Goal: Task Accomplishment & Management: Complete application form

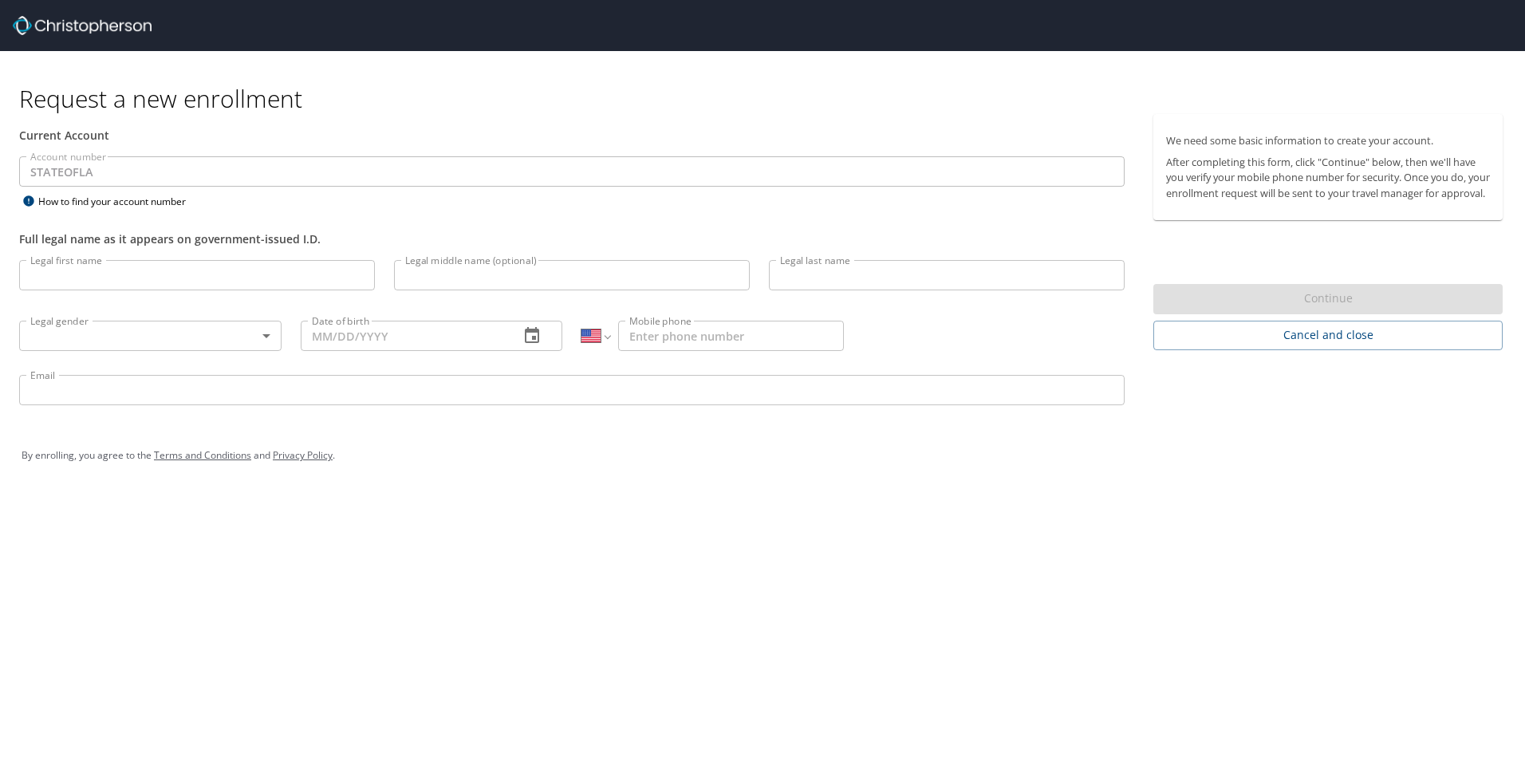
select select "US"
click at [80, 269] on input "Legal first name" at bounding box center [197, 275] width 356 height 30
type input "[PERSON_NAME]"
type input "P"
type input "[PERSON_NAME]"
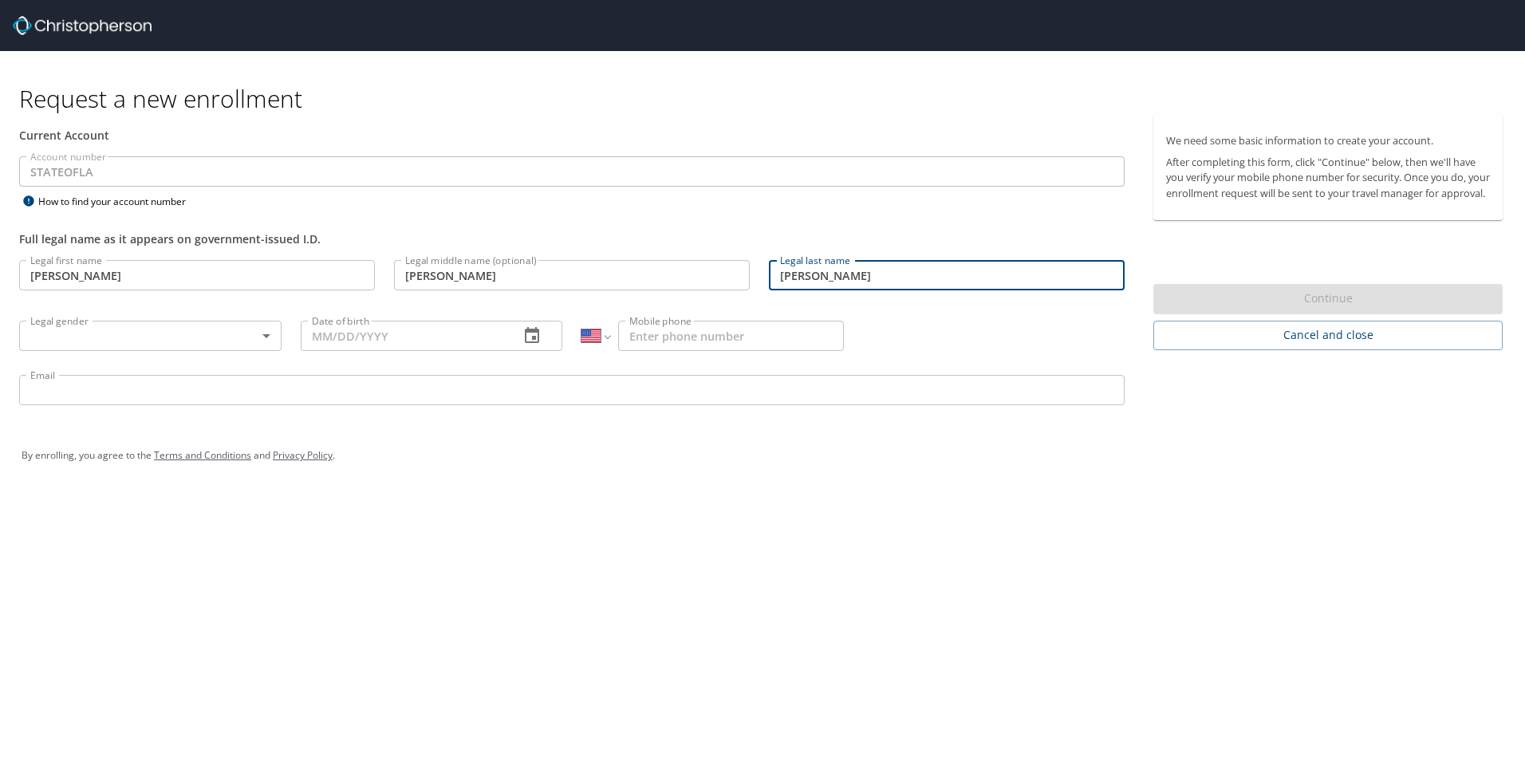
type input "[PERSON_NAME]"
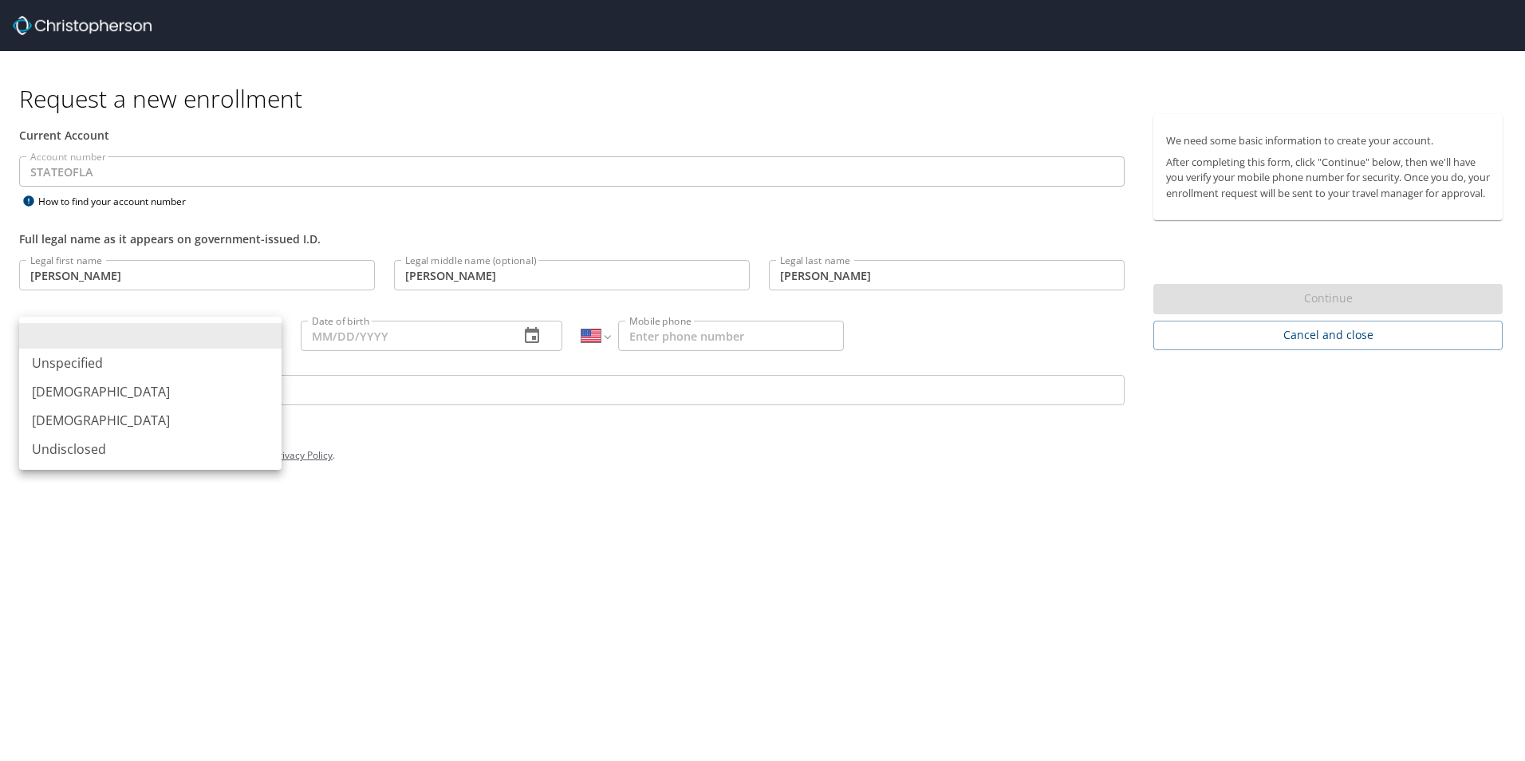
click at [270, 341] on body "Request a new enrollment Current Account Account number STATEOFLA Account numbe…" at bounding box center [762, 380] width 1525 height 761
click at [86, 389] on li "[DEMOGRAPHIC_DATA]" at bounding box center [150, 391] width 262 height 29
type input "[DEMOGRAPHIC_DATA]"
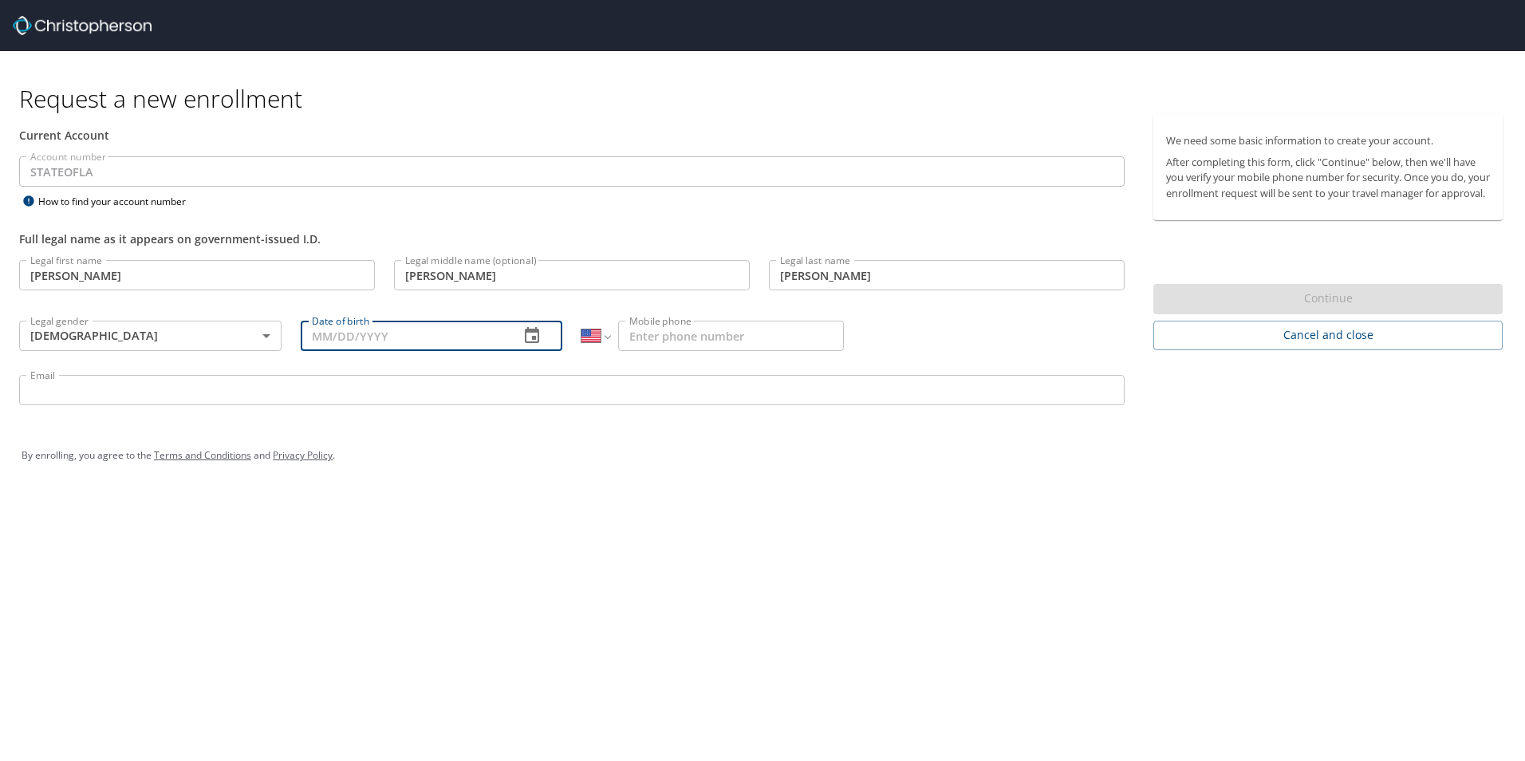
click at [379, 335] on input "Date of birth" at bounding box center [404, 336] width 207 height 30
type input "[DATE]"
click at [666, 329] on input "Mobile phone" at bounding box center [731, 336] width 226 height 30
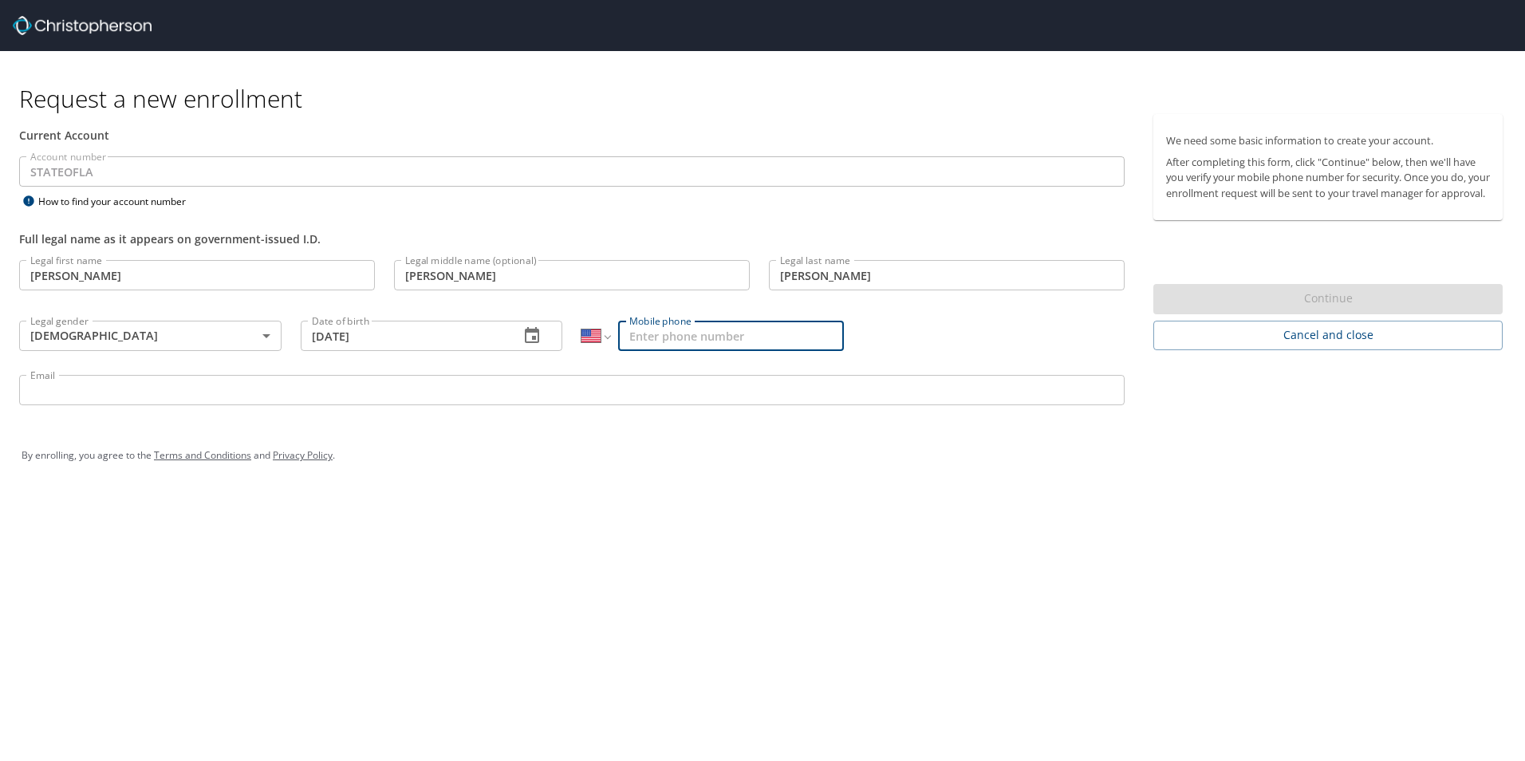
type input "[PHONE_NUMBER]"
type input "[PERSON_NAME][EMAIL_ADDRESS][PERSON_NAME][DOMAIN_NAME]"
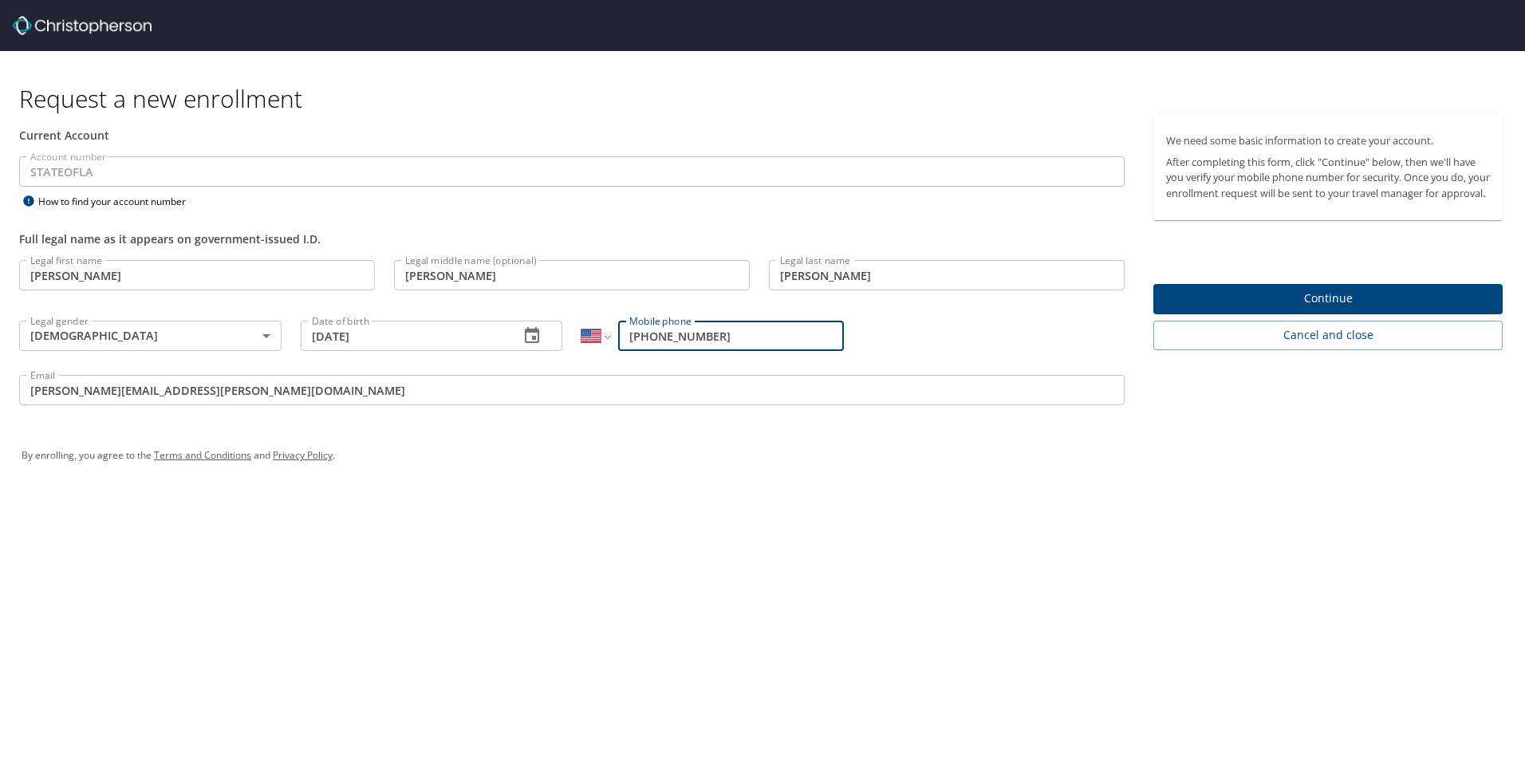
click at [313, 396] on input "[PERSON_NAME][EMAIL_ADDRESS][PERSON_NAME][DOMAIN_NAME]" at bounding box center [571, 390] width 1105 height 30
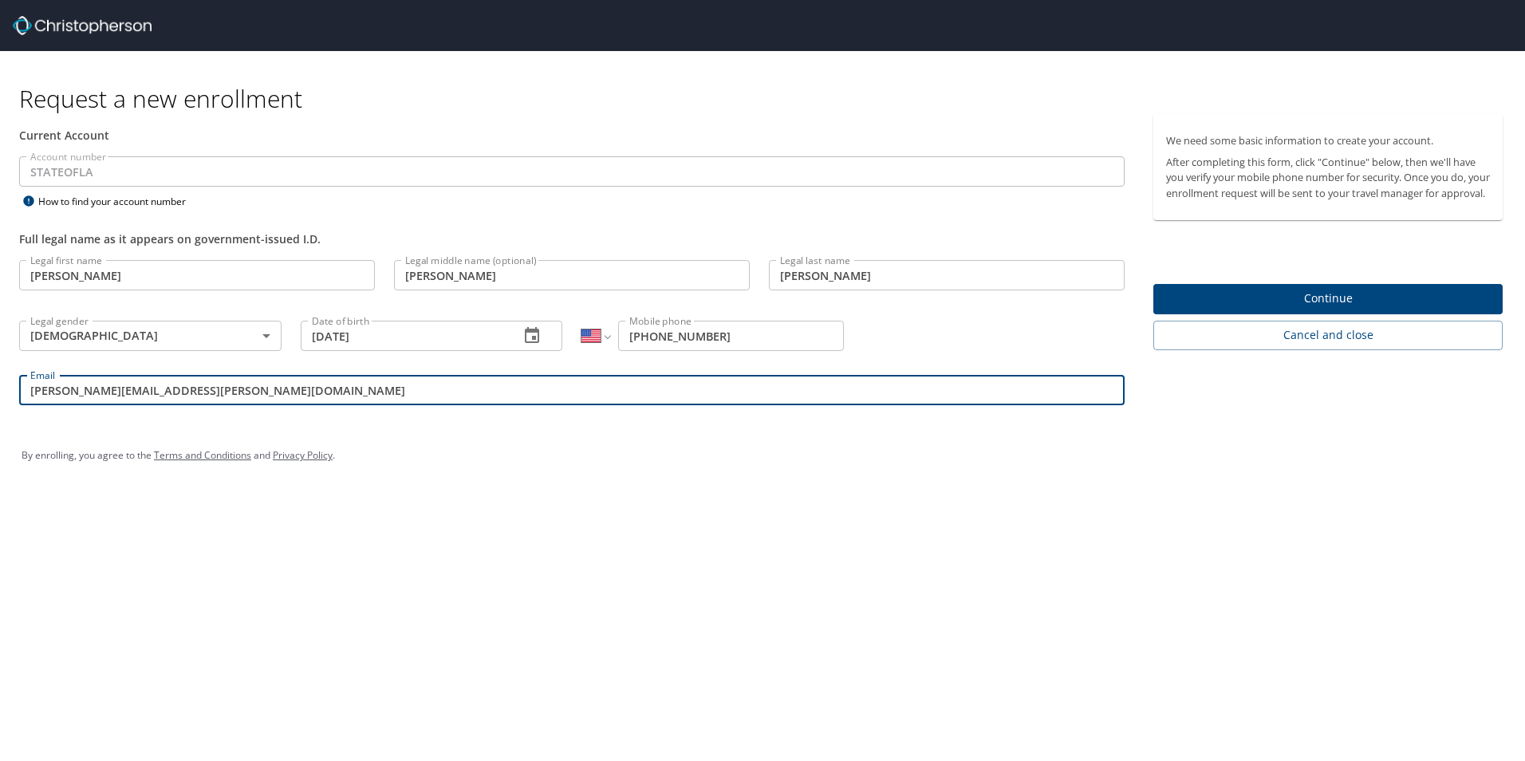
click at [1310, 309] on span "Continue" at bounding box center [1328, 299] width 324 height 20
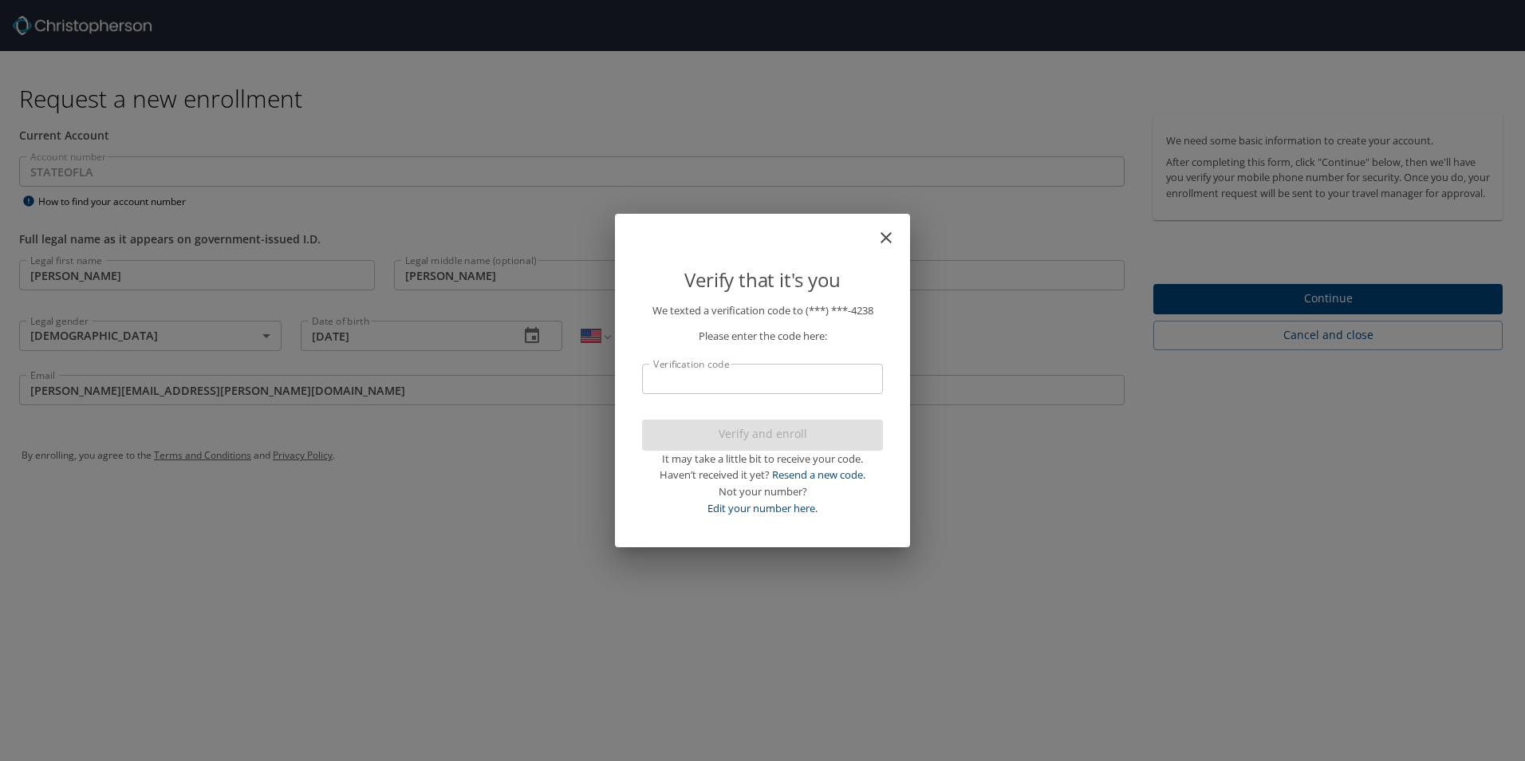
click at [754, 381] on input "Verification code" at bounding box center [762, 379] width 241 height 30
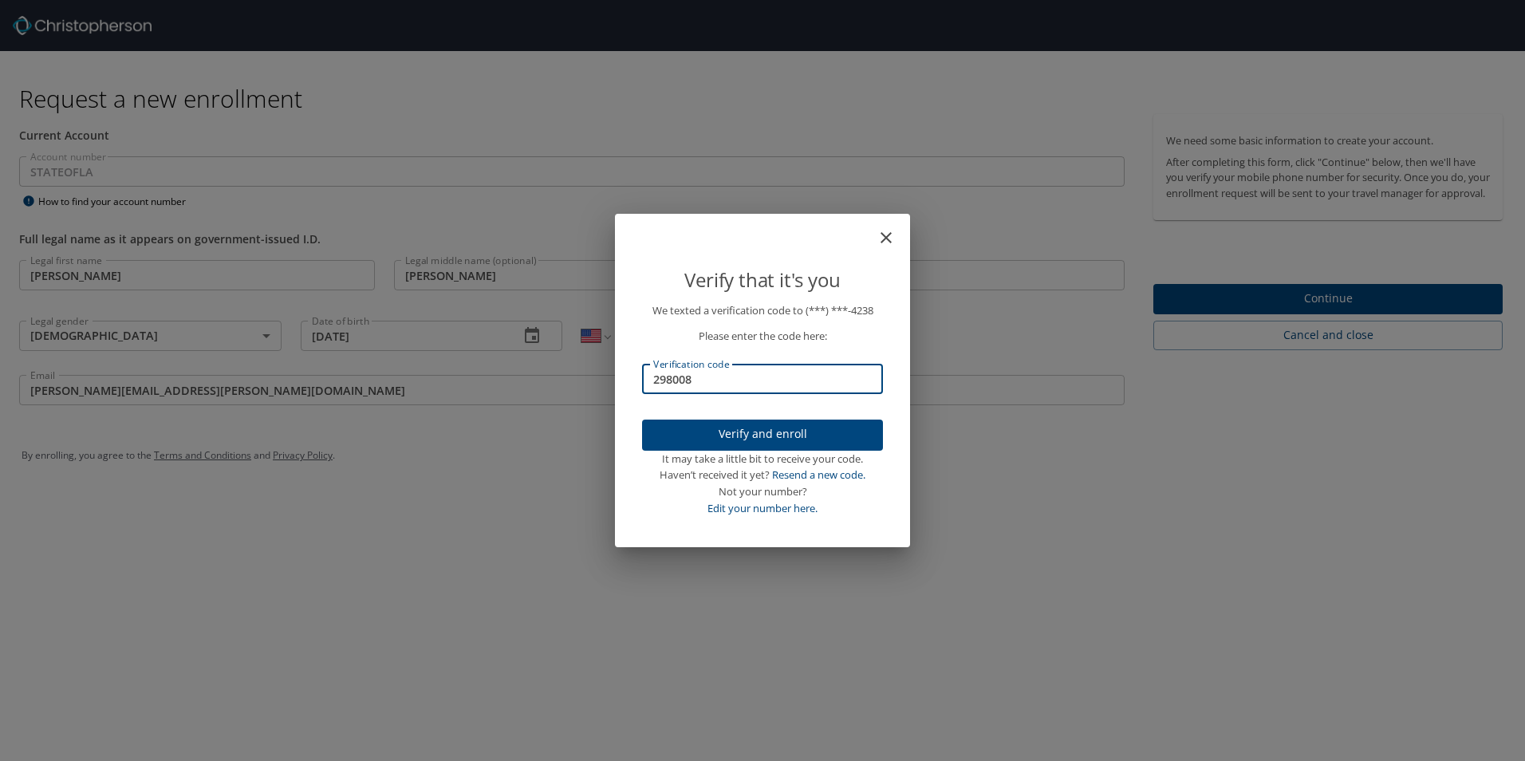
type input "298008"
click at [708, 435] on span "Verify and enroll" at bounding box center [762, 434] width 215 height 20
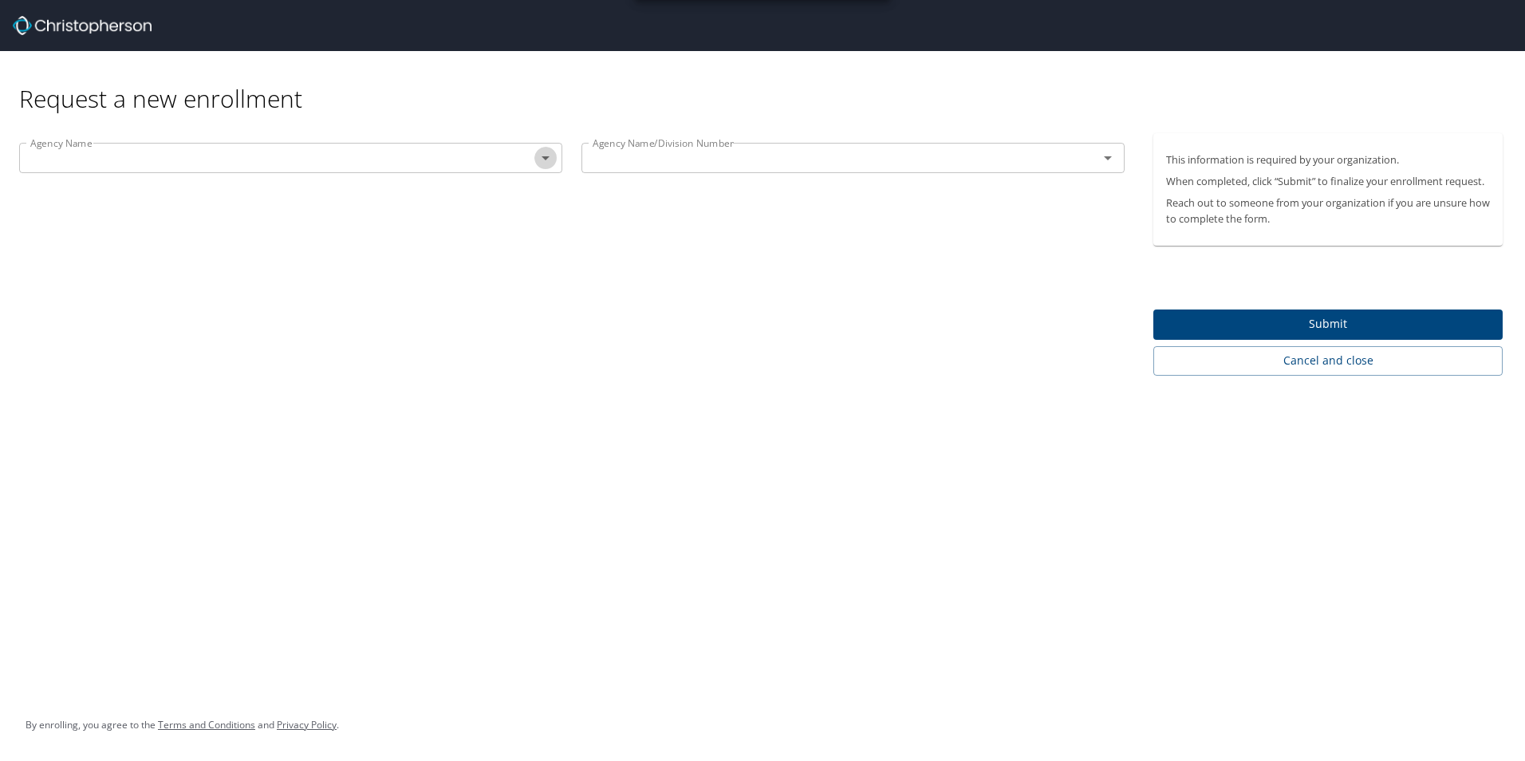
click at [548, 155] on icon "Open" at bounding box center [545, 157] width 19 height 19
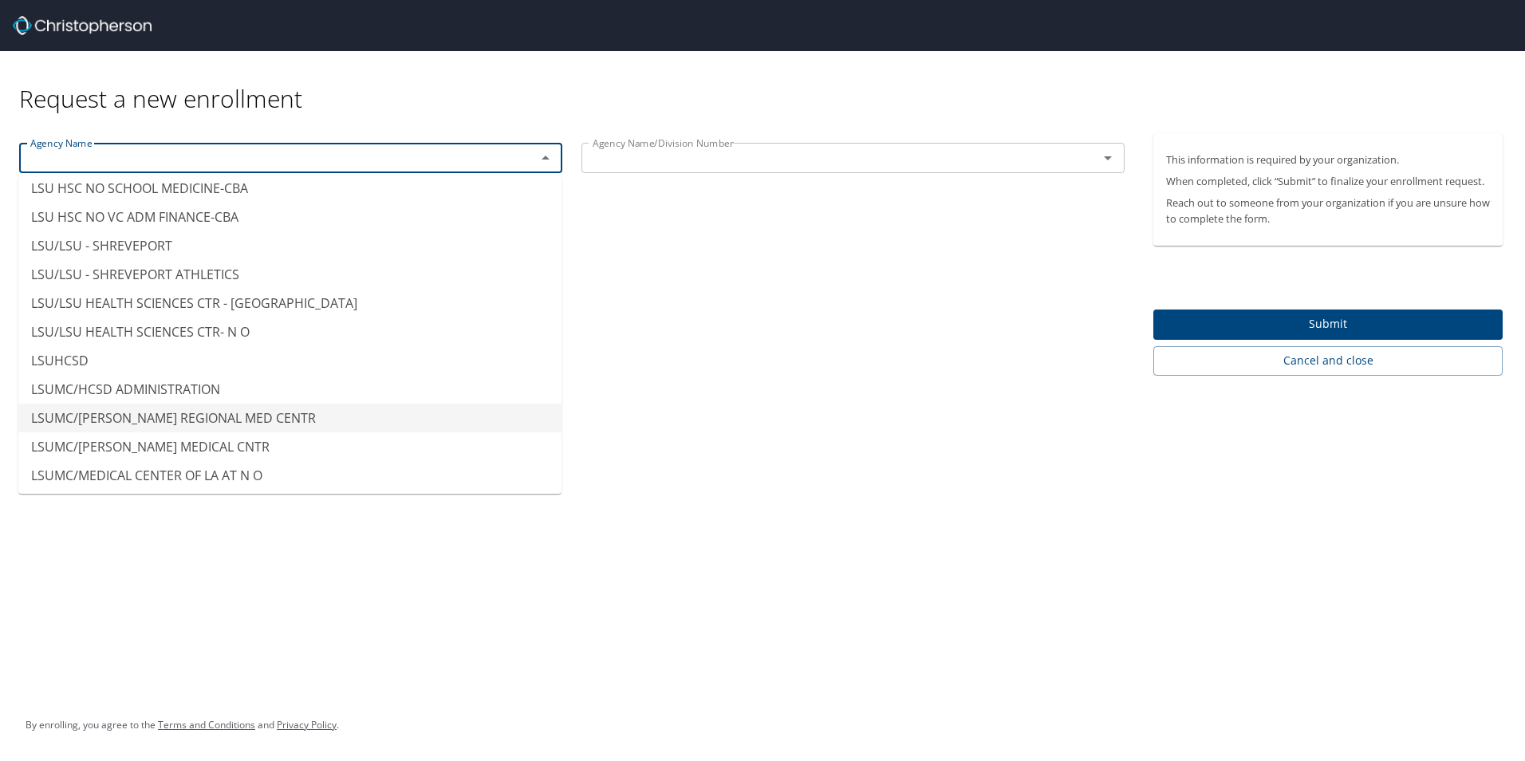
scroll to position [7895, 0]
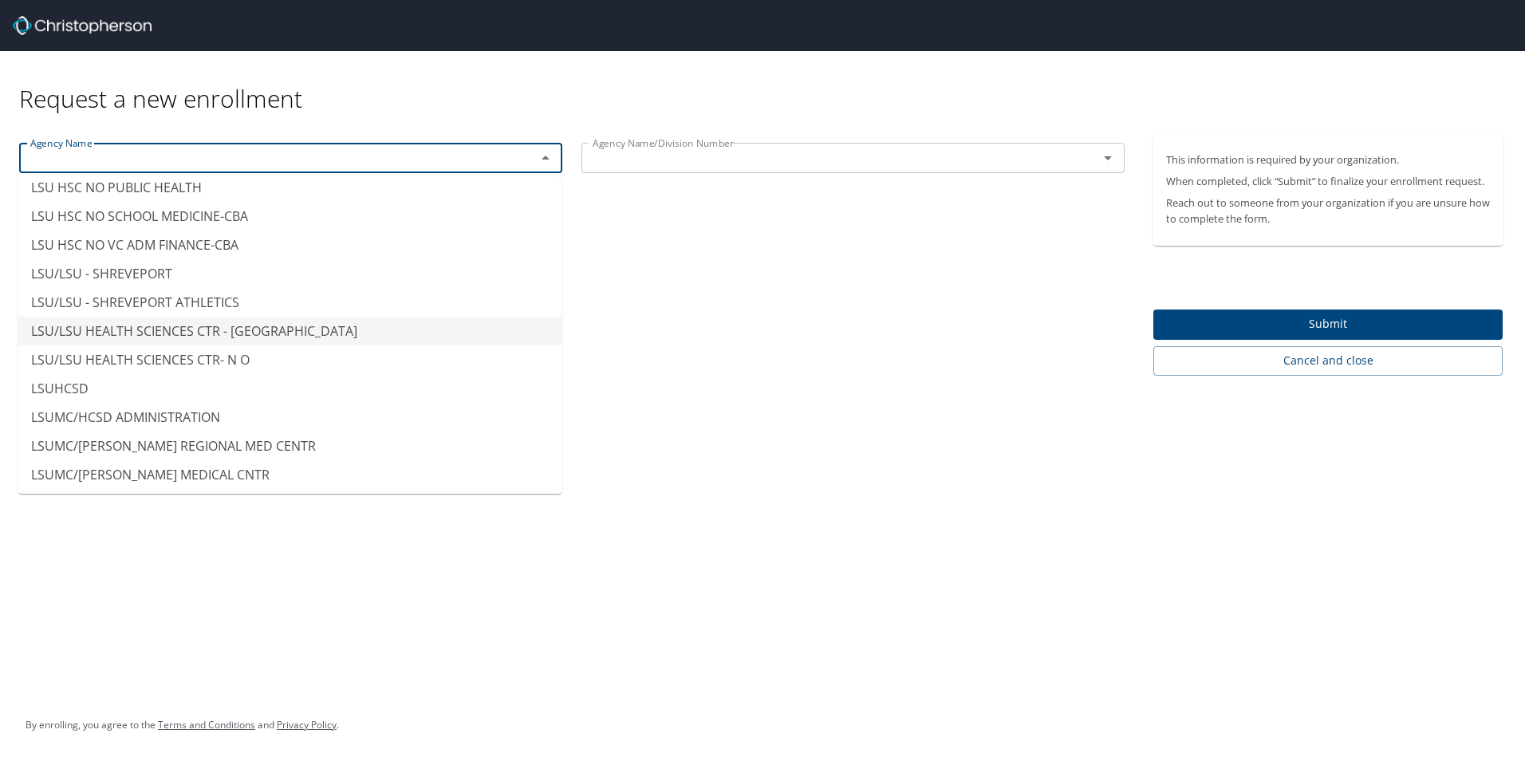
click at [186, 317] on li "LSU/LSU HEALTH SCIENCES CTR - [GEOGRAPHIC_DATA]" at bounding box center [289, 331] width 543 height 29
type input "LSU/LSU HEALTH SCIENCES CTR - [GEOGRAPHIC_DATA]"
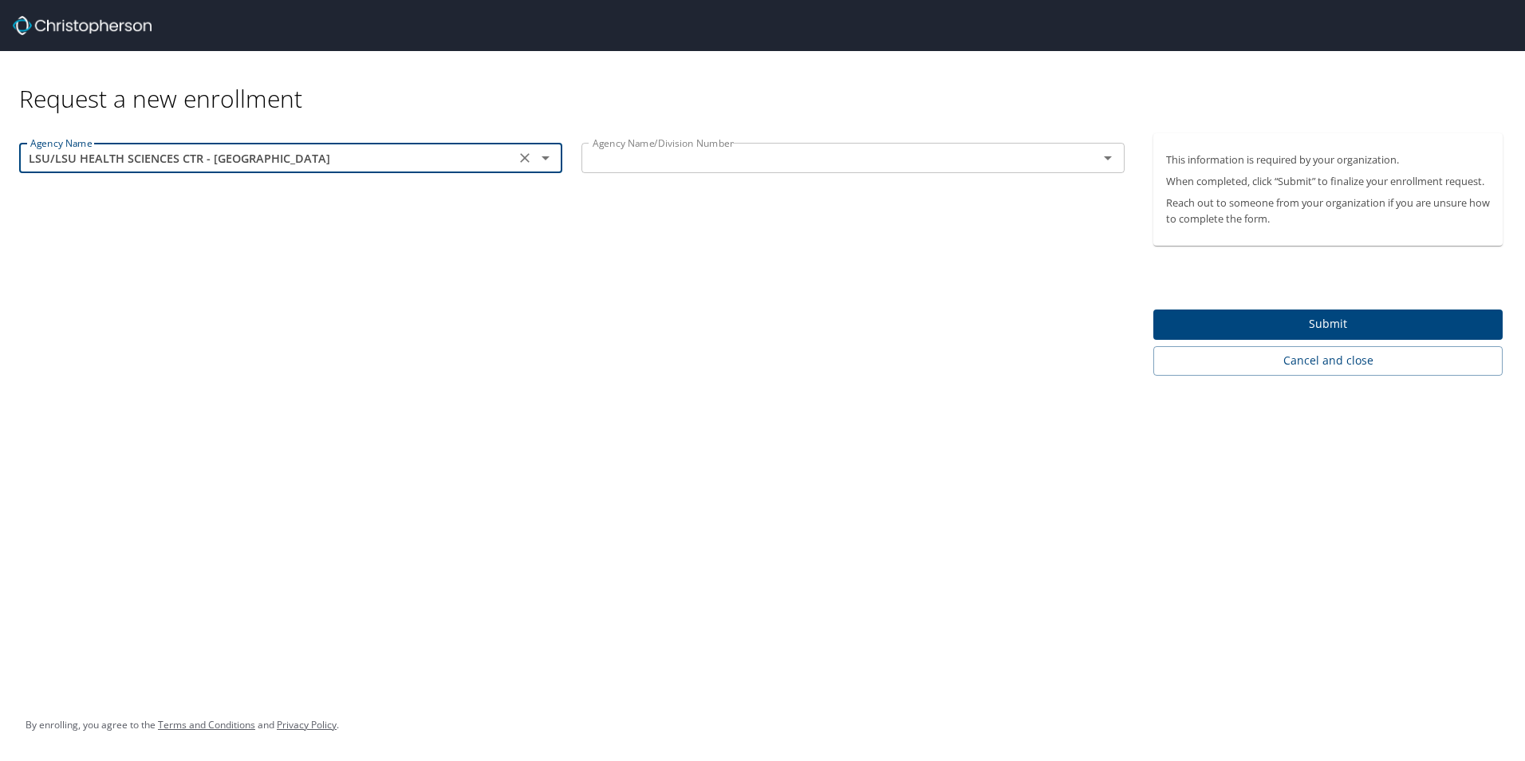
click at [768, 163] on input "text" at bounding box center [829, 158] width 486 height 21
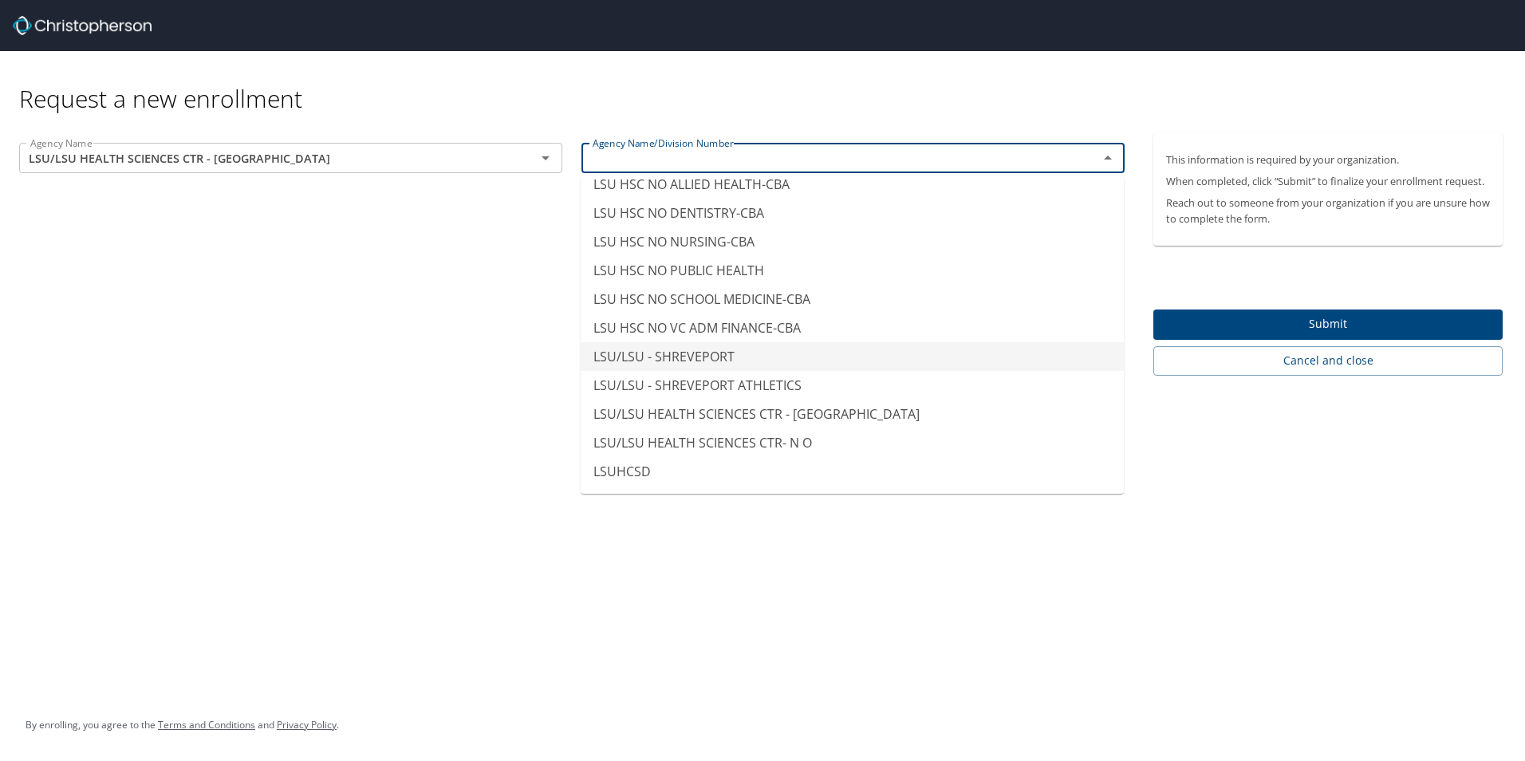
scroll to position [7812, 0]
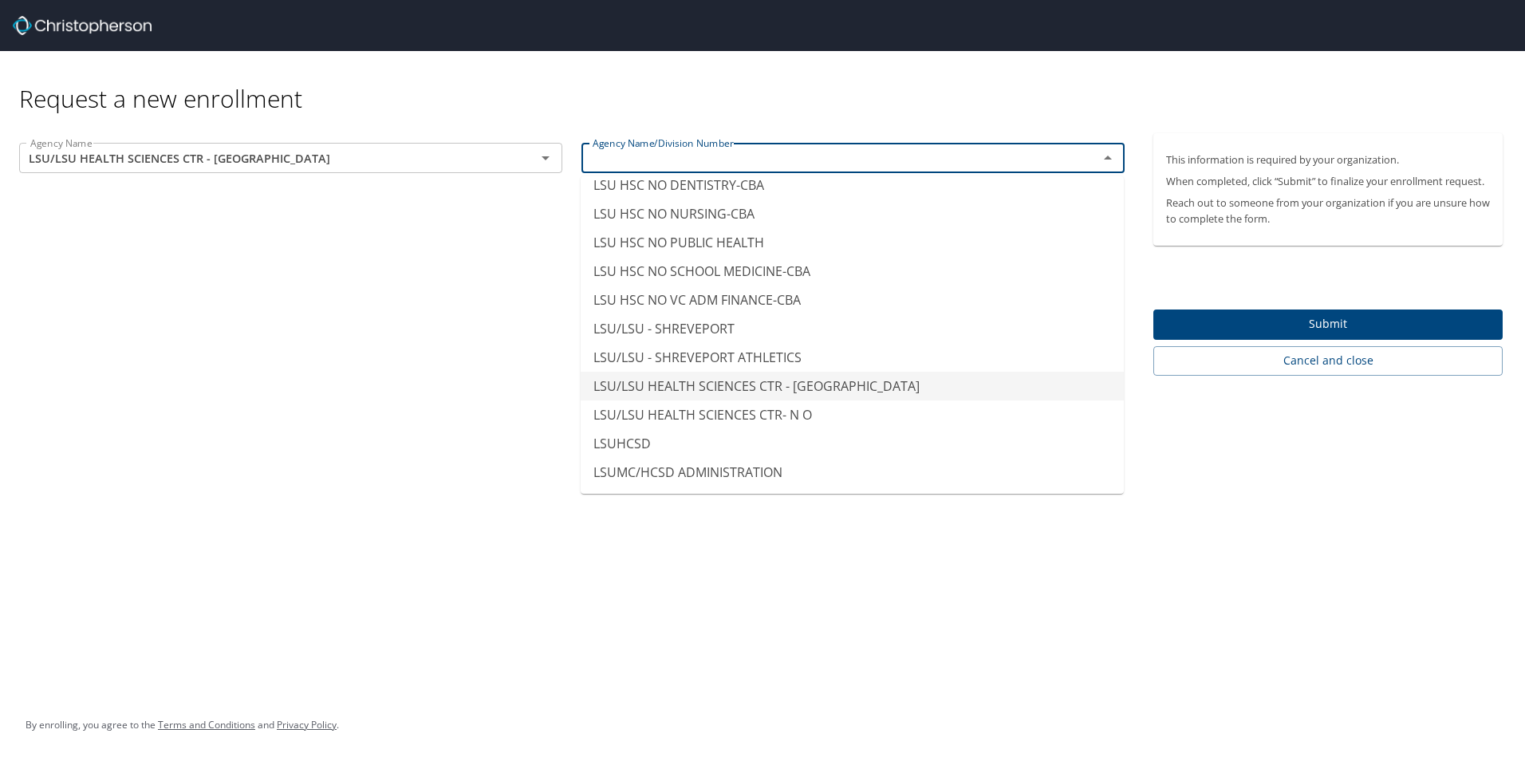
click at [785, 372] on li "LSU/LSU HEALTH SCIENCES CTR - [GEOGRAPHIC_DATA]" at bounding box center [852, 386] width 543 height 29
type input "LSU/LSU HEALTH SCIENCES CTR - [GEOGRAPHIC_DATA]"
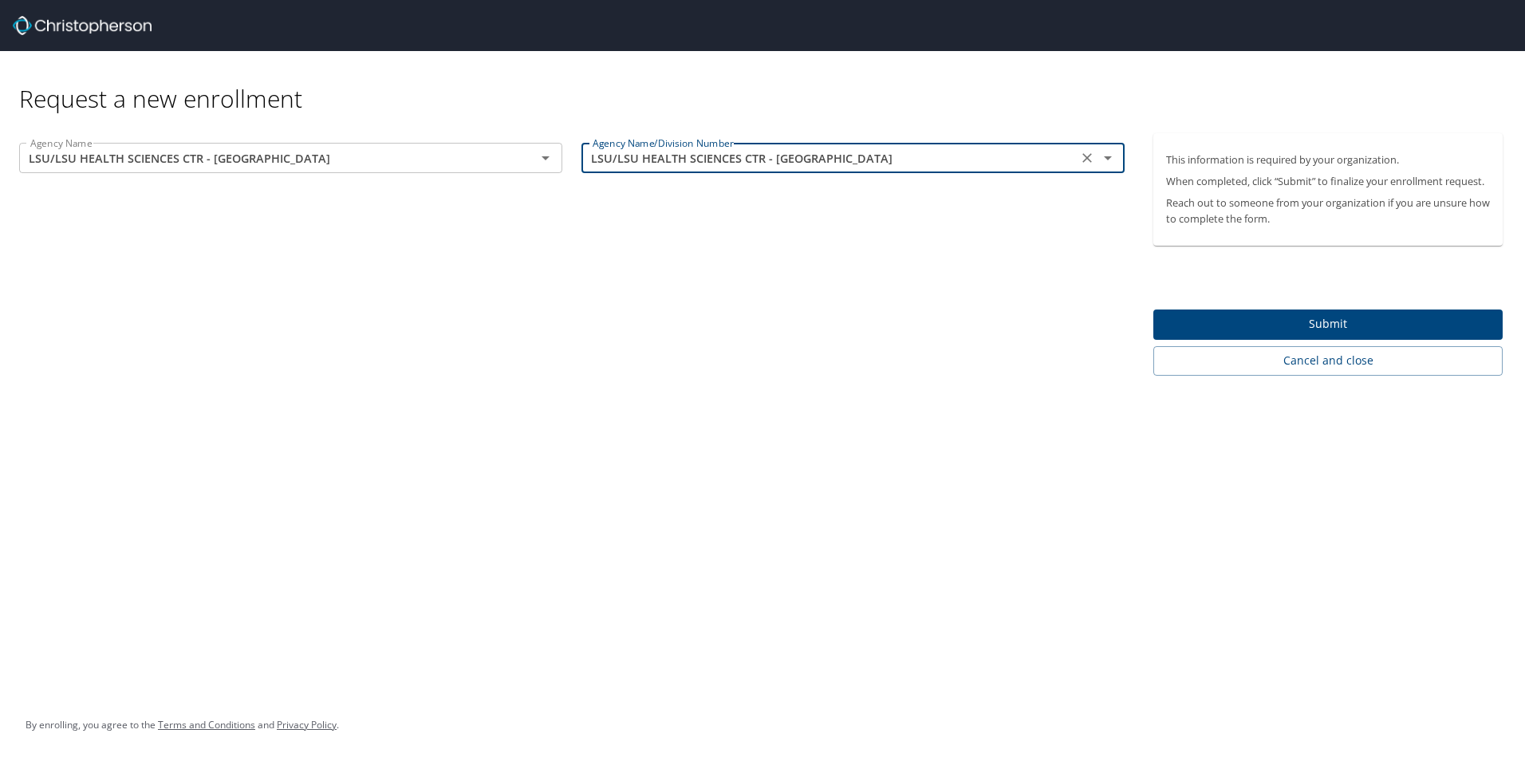
click at [1294, 319] on span "Submit" at bounding box center [1328, 324] width 324 height 20
